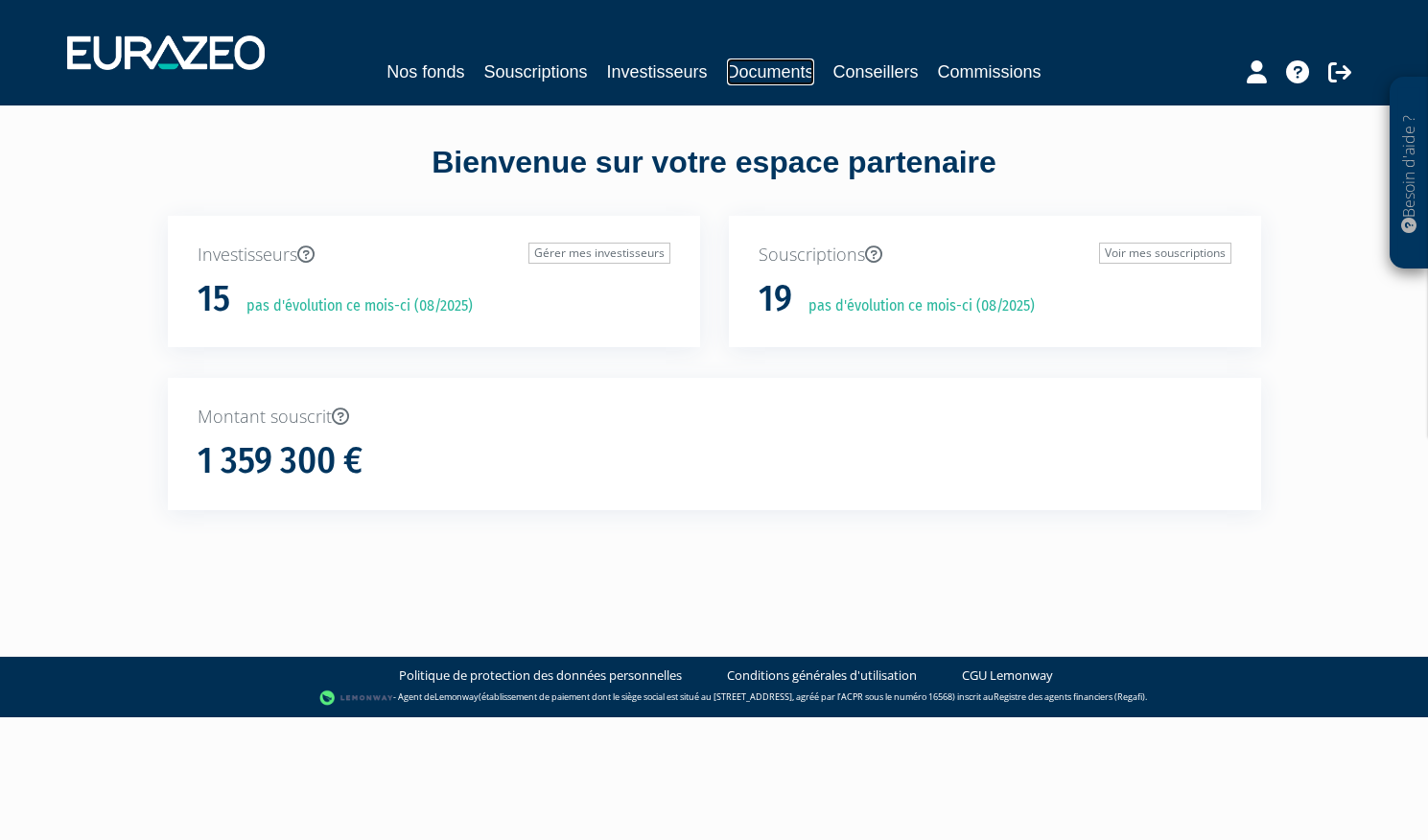
click at [778, 64] on link "Documents" at bounding box center [771, 72] width 88 height 27
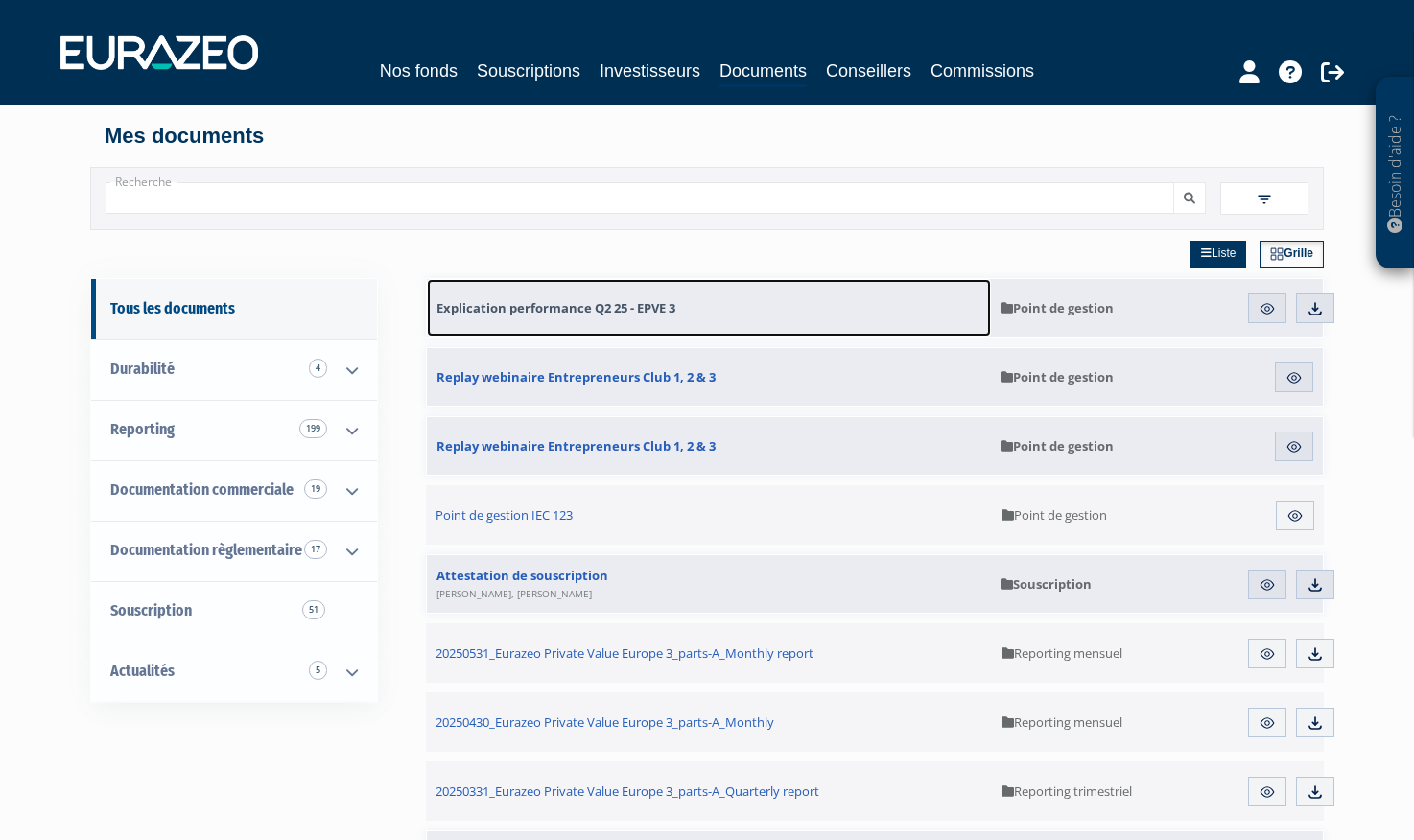
click at [578, 313] on span "Explication performance Q2 25 - EPVE 3" at bounding box center [556, 307] width 239 height 17
